Goal: Task Accomplishment & Management: Manage account settings

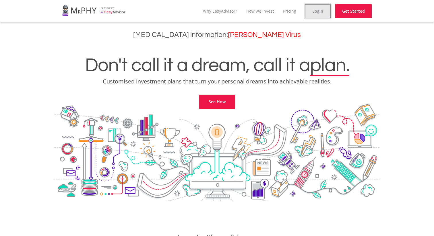
click at [316, 12] on link "Login" at bounding box center [318, 11] width 26 height 14
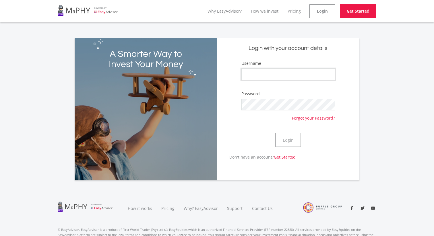
type input "RyanArthurMoss"
click at [295, 142] on button "Login" at bounding box center [288, 140] width 26 height 14
